Goal: Task Accomplishment & Management: Manage account settings

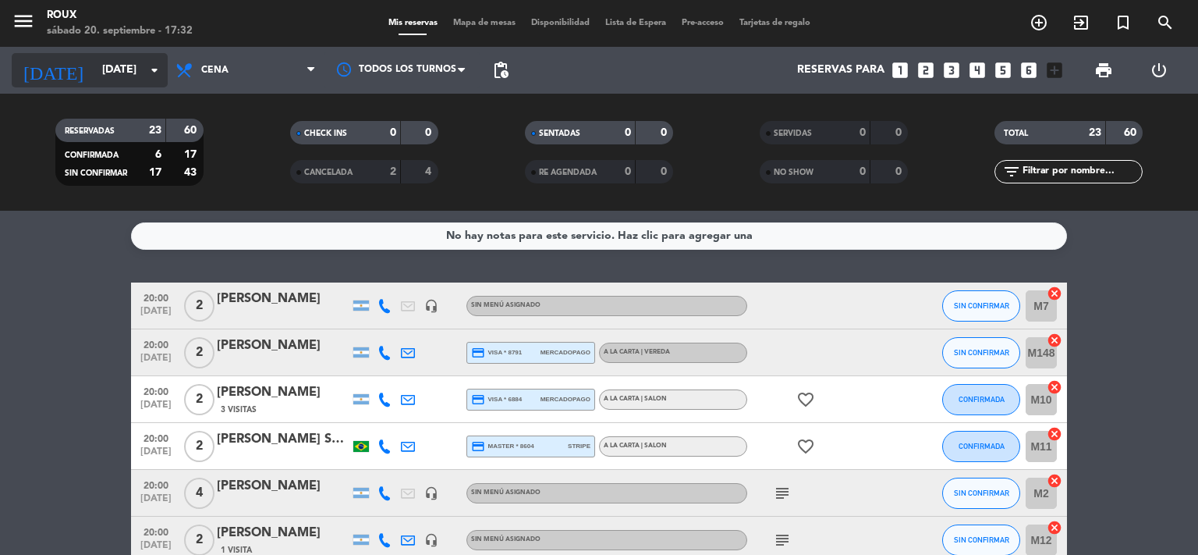
click at [108, 74] on input "[DATE]" at bounding box center [168, 70] width 148 height 28
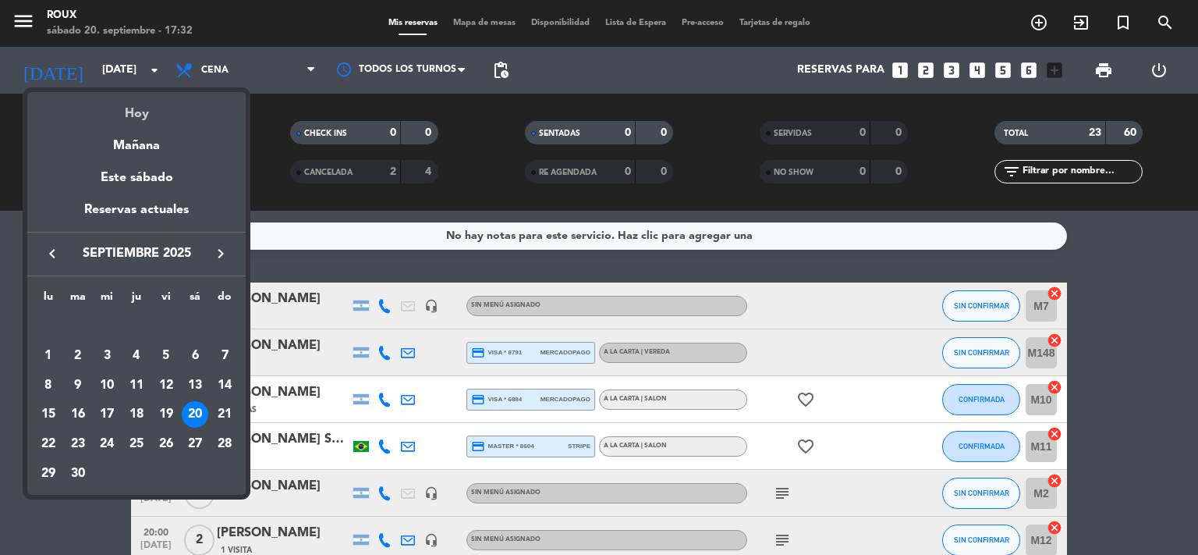
click at [122, 109] on div "Hoy" at bounding box center [136, 108] width 218 height 32
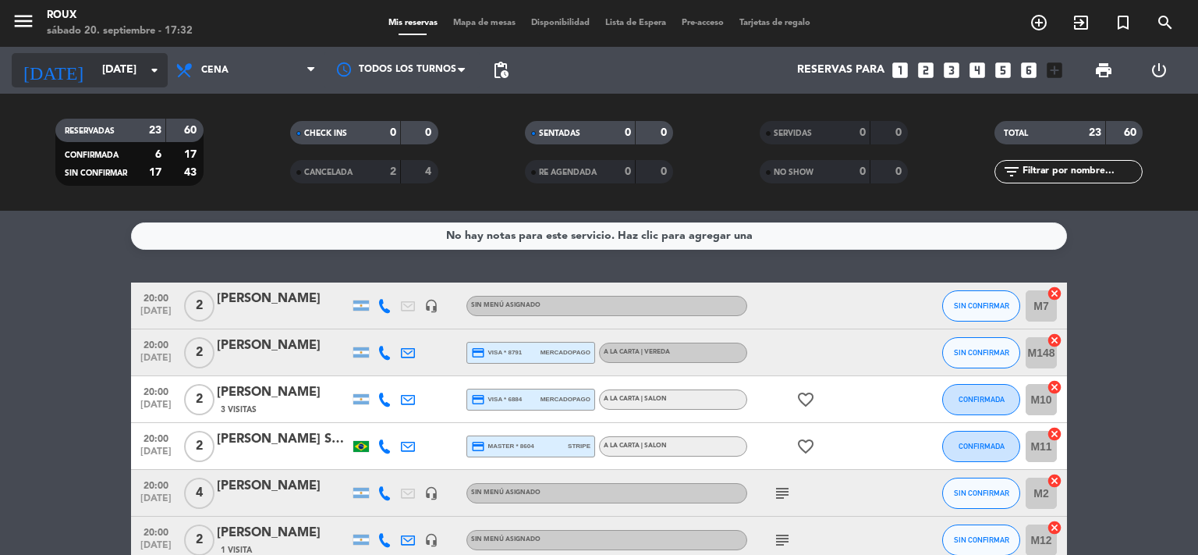
click at [127, 79] on input "[DATE]" at bounding box center [168, 70] width 148 height 28
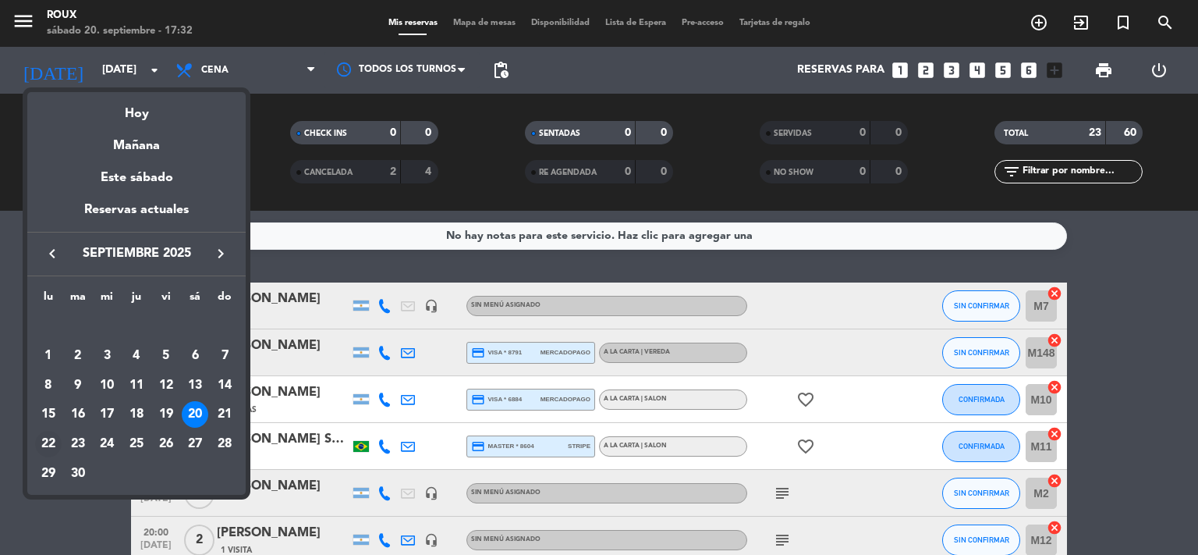
click at [41, 455] on div "22" at bounding box center [48, 444] width 27 height 27
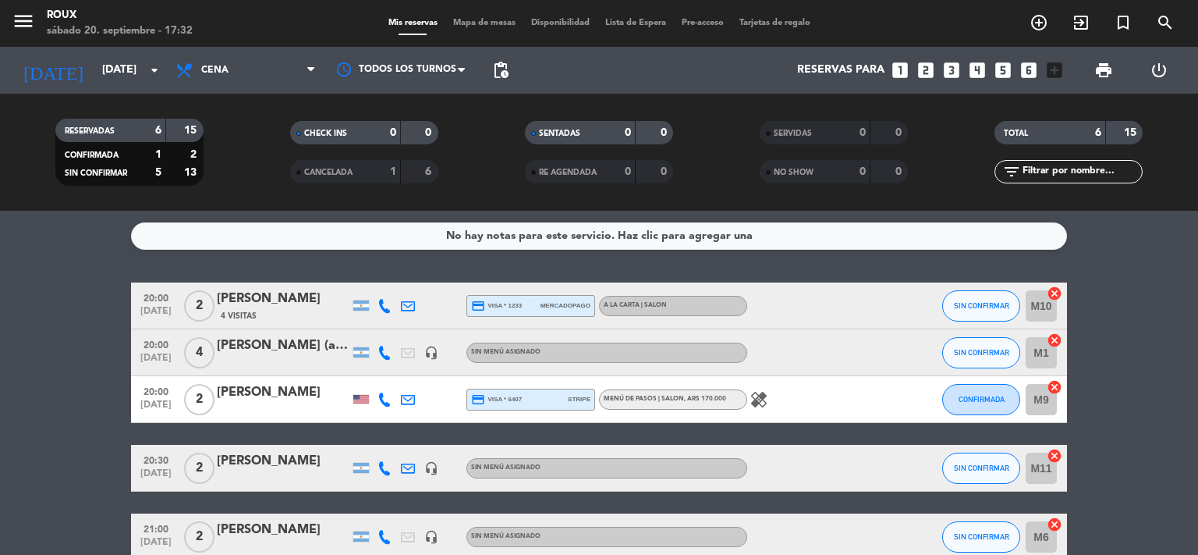
scroll to position [151, 0]
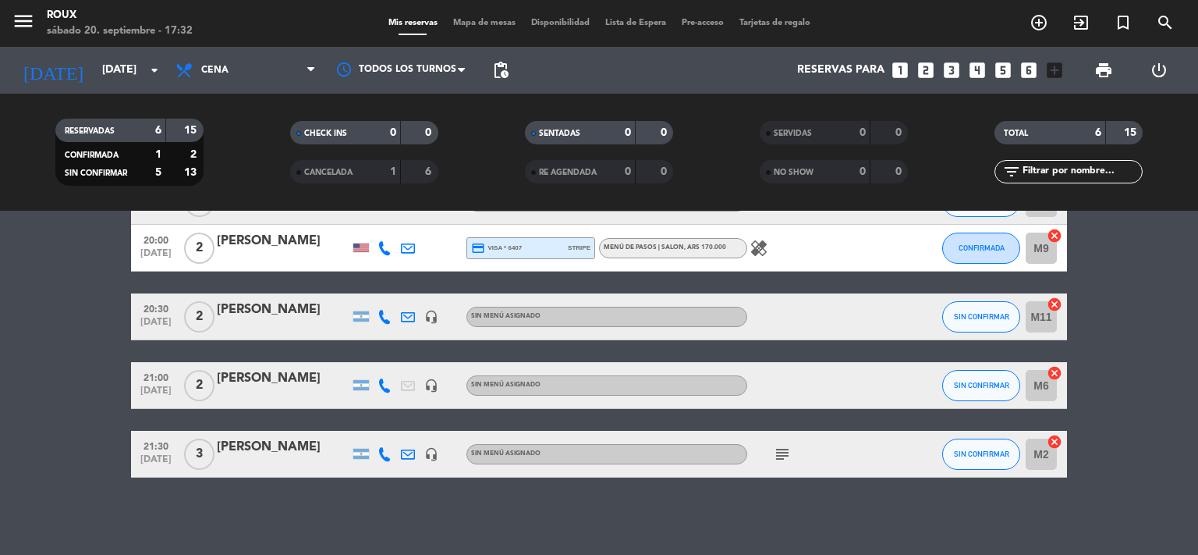
click at [782, 456] on icon "subject" at bounding box center [782, 454] width 19 height 19
click at [784, 456] on icon "subject" at bounding box center [782, 454] width 19 height 19
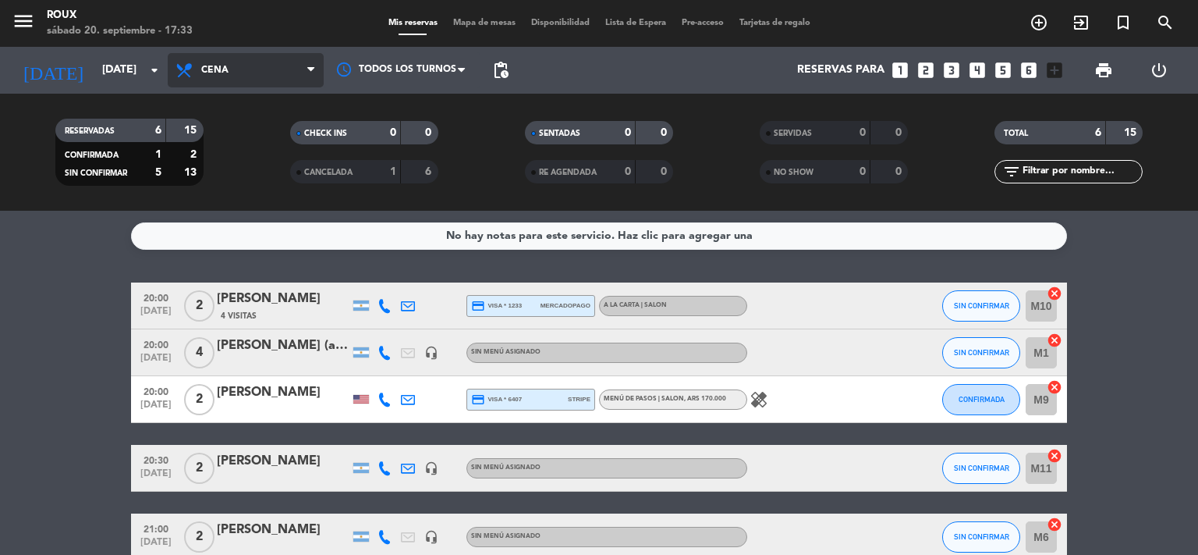
click at [229, 73] on span "Cena" at bounding box center [246, 70] width 156 height 34
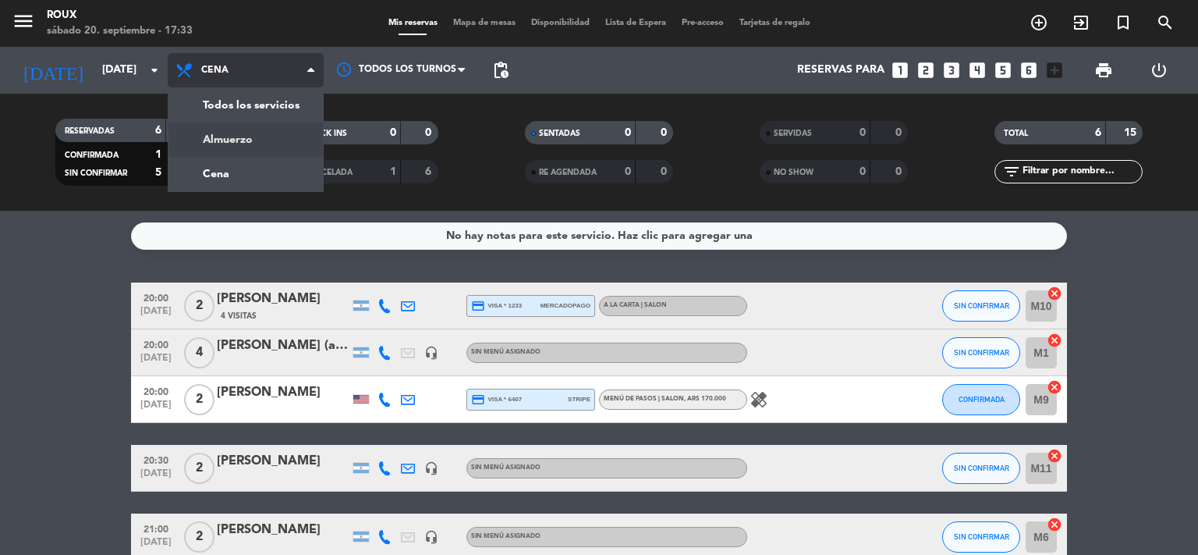
click at [231, 143] on div "menu [PERSON_NAME] [DATE] 20. septiembre - 17:33 Mis reservas Mapa de mesas Dis…" at bounding box center [599, 105] width 1198 height 211
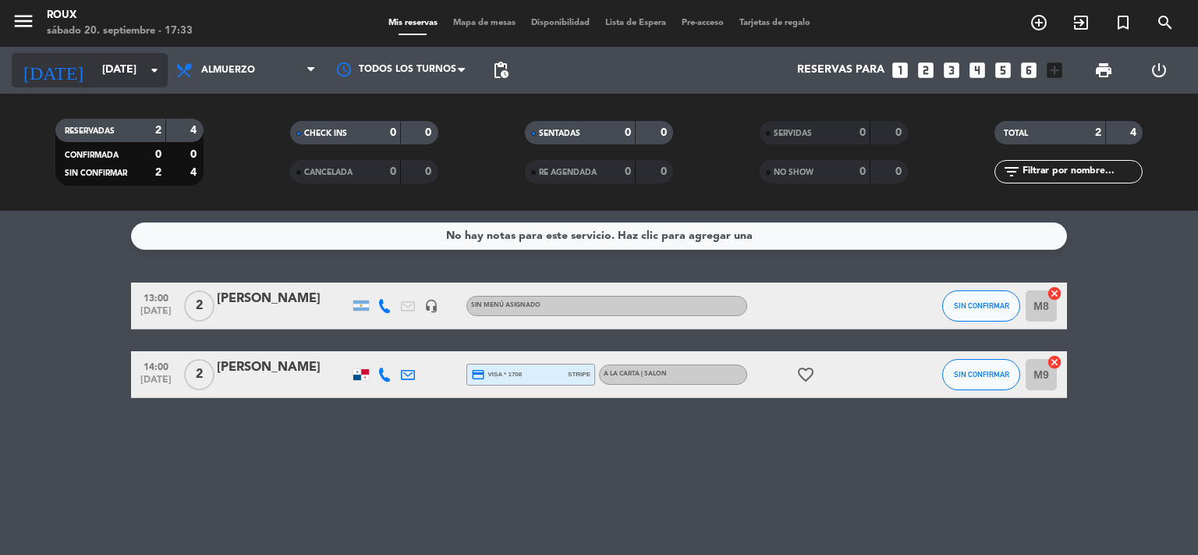
click at [112, 69] on input "[DATE]" at bounding box center [168, 70] width 148 height 28
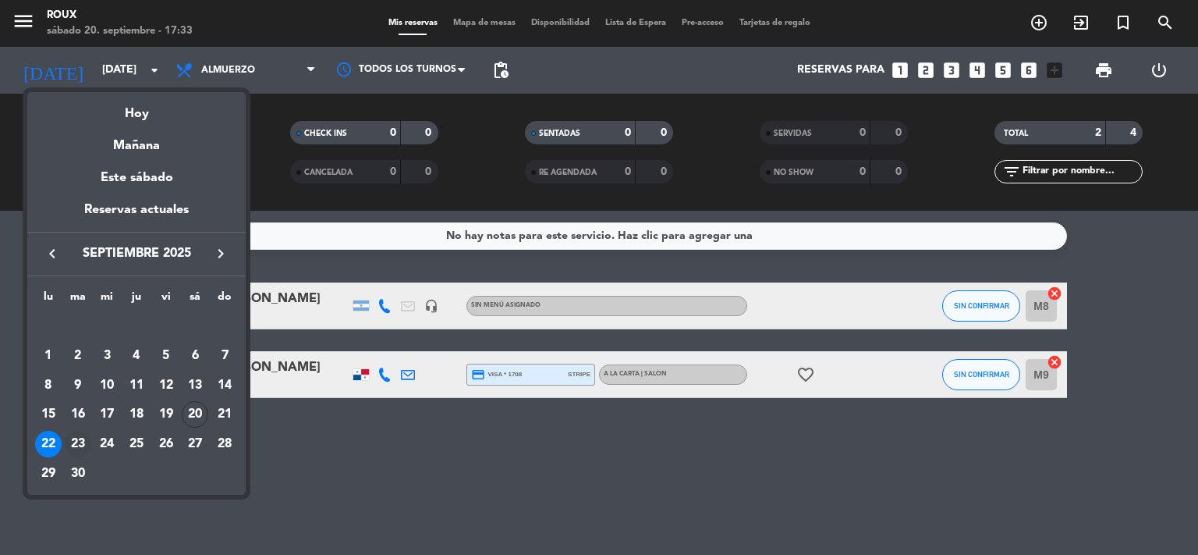
click at [78, 439] on div "23" at bounding box center [78, 444] width 27 height 27
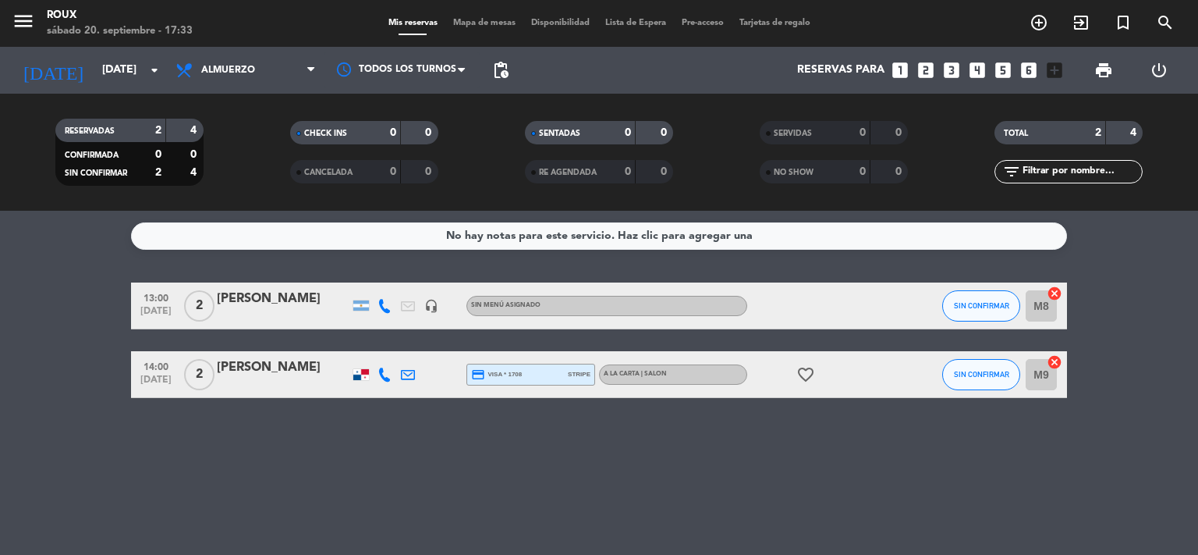
type input "[DATE]"
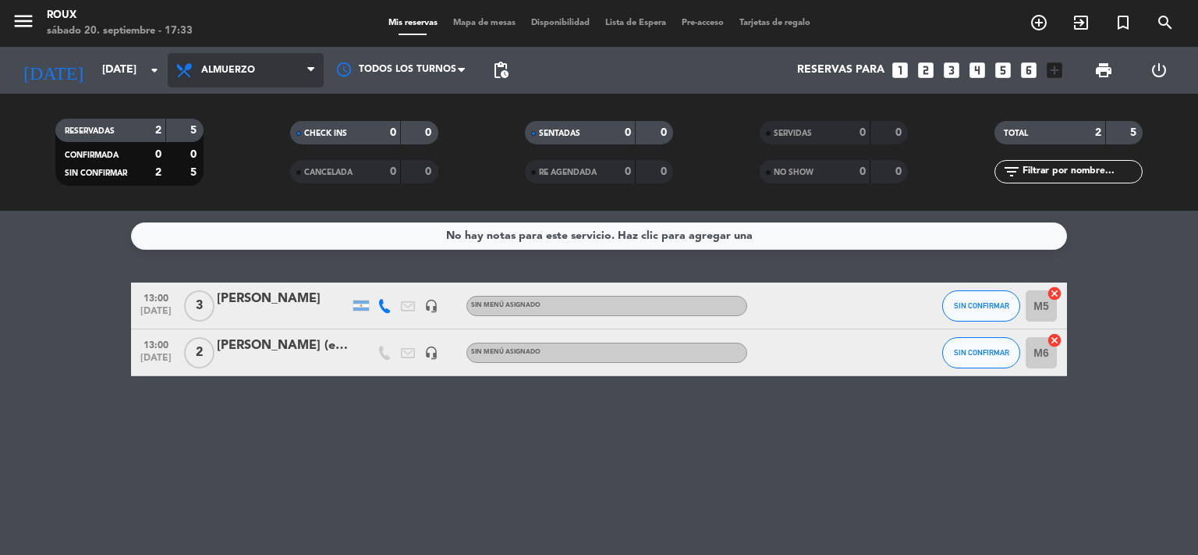
click at [259, 56] on span "Almuerzo" at bounding box center [246, 70] width 156 height 34
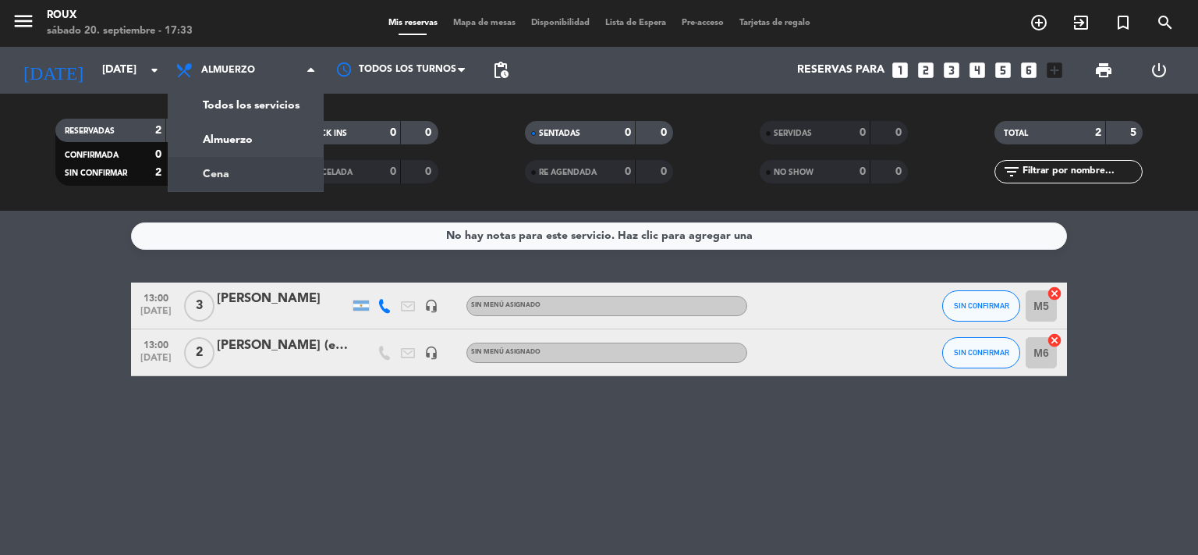
click at [230, 177] on div "menu [PERSON_NAME] [DATE] 20. septiembre - 17:33 Mis reservas Mapa de mesas Dis…" at bounding box center [599, 105] width 1198 height 211
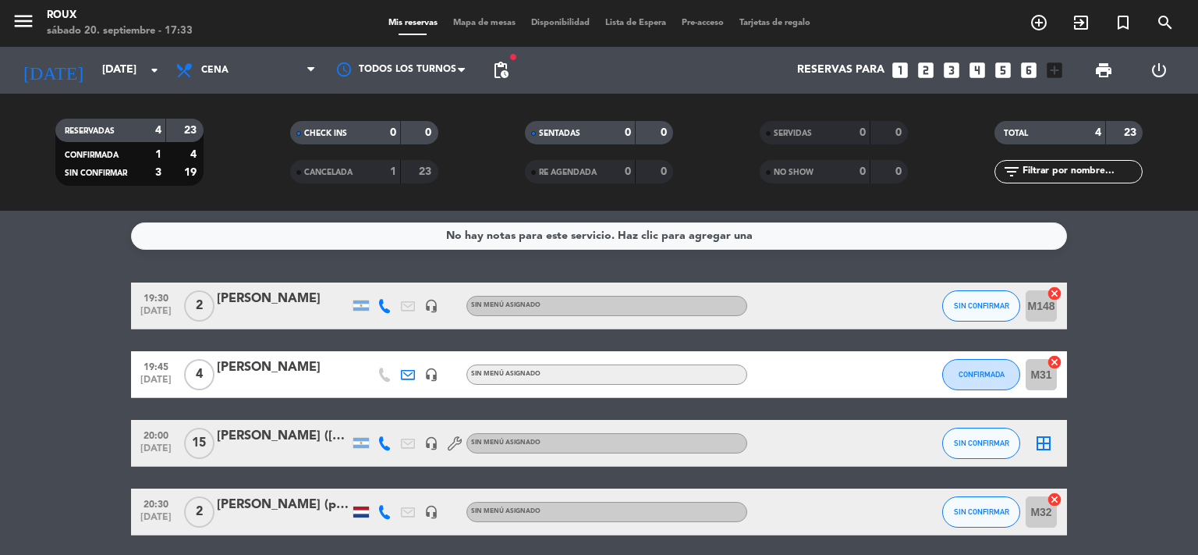
click at [466, 25] on span "Mapa de mesas" at bounding box center [484, 23] width 78 height 9
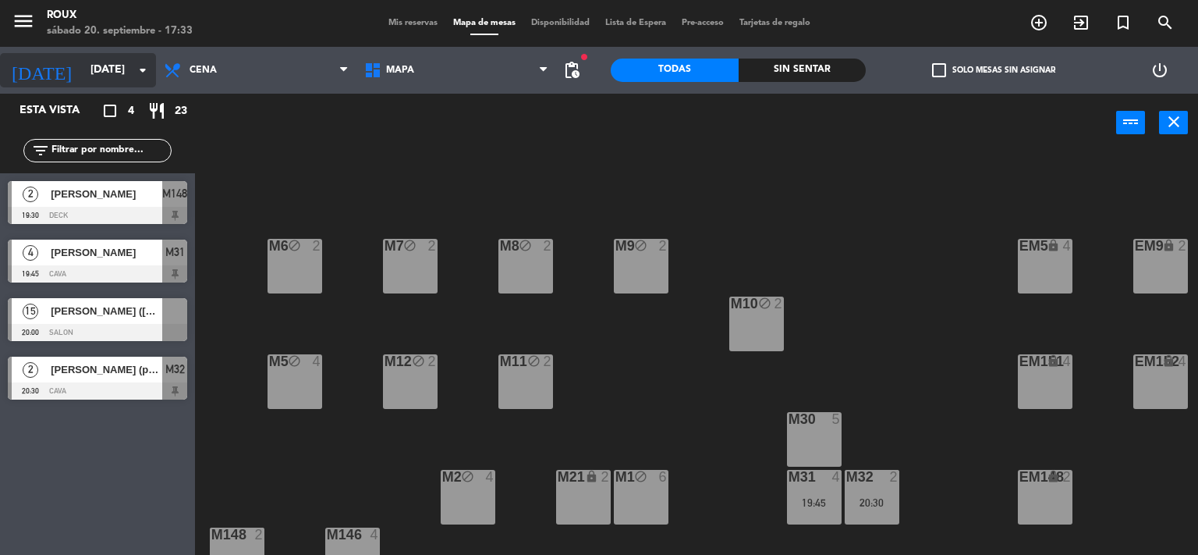
click at [84, 79] on input "[DATE]" at bounding box center [157, 70] width 148 height 28
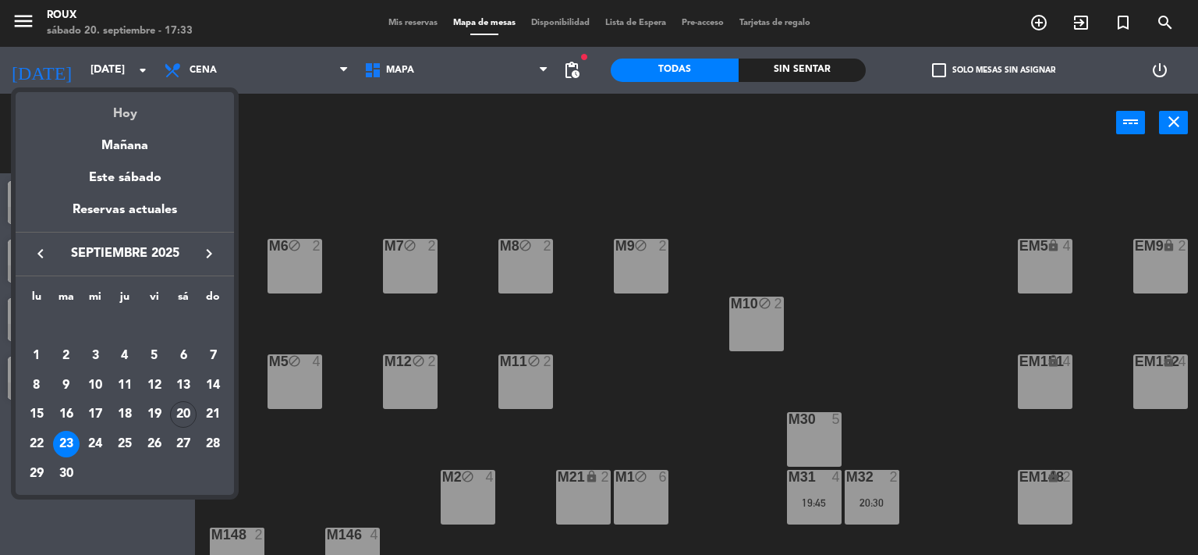
click at [119, 119] on div "Hoy" at bounding box center [125, 108] width 218 height 32
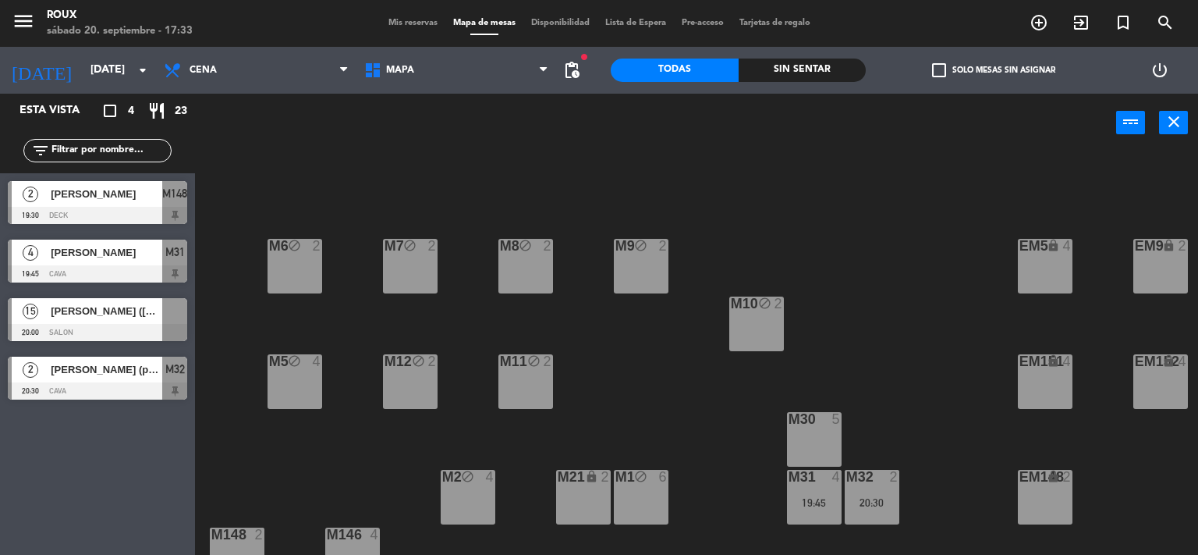
type input "[DATE]"
